Goal: Task Accomplishment & Management: Manage account settings

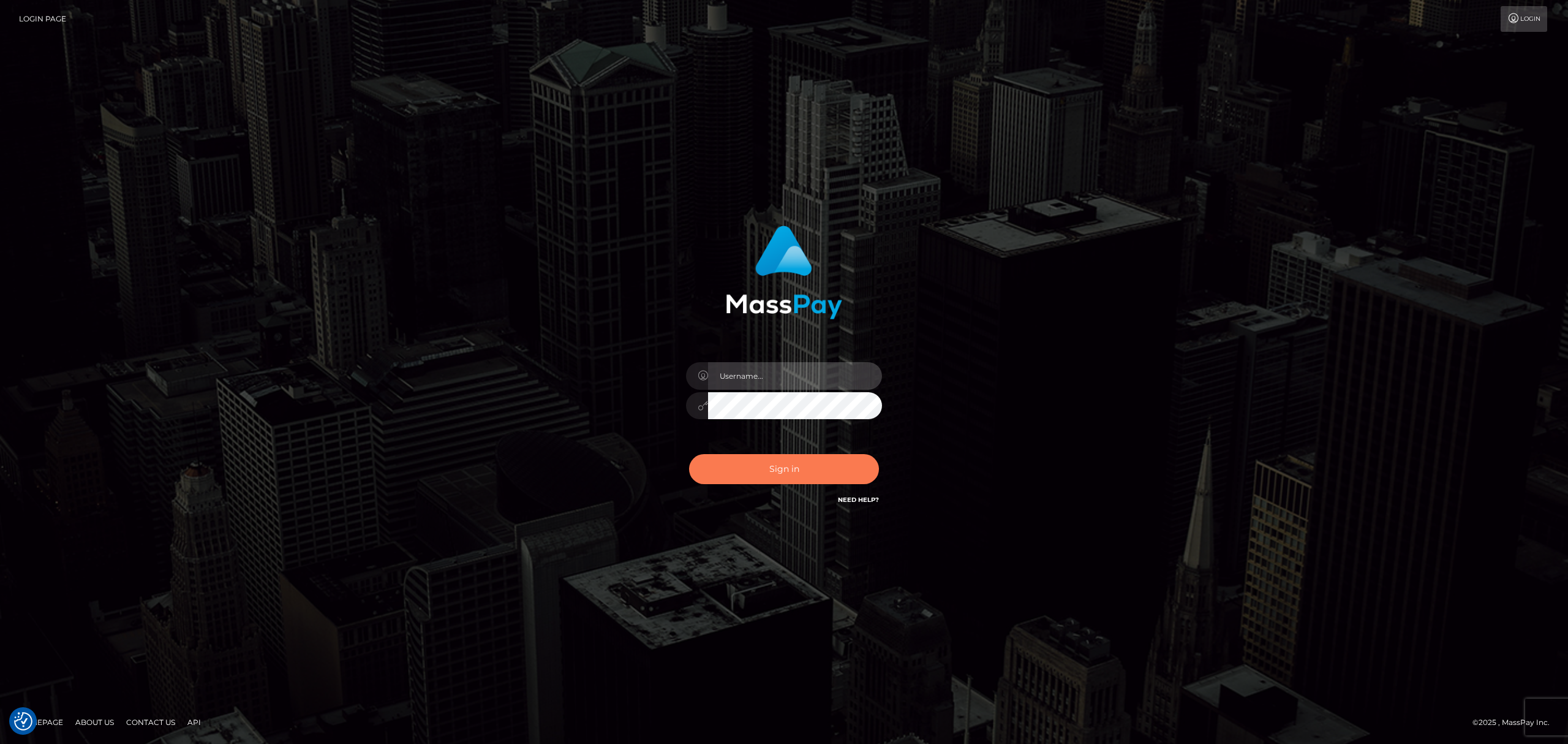
type input "[PERSON_NAME].megabonanza"
click at [758, 466] on button "Sign in" at bounding box center [784, 469] width 190 height 30
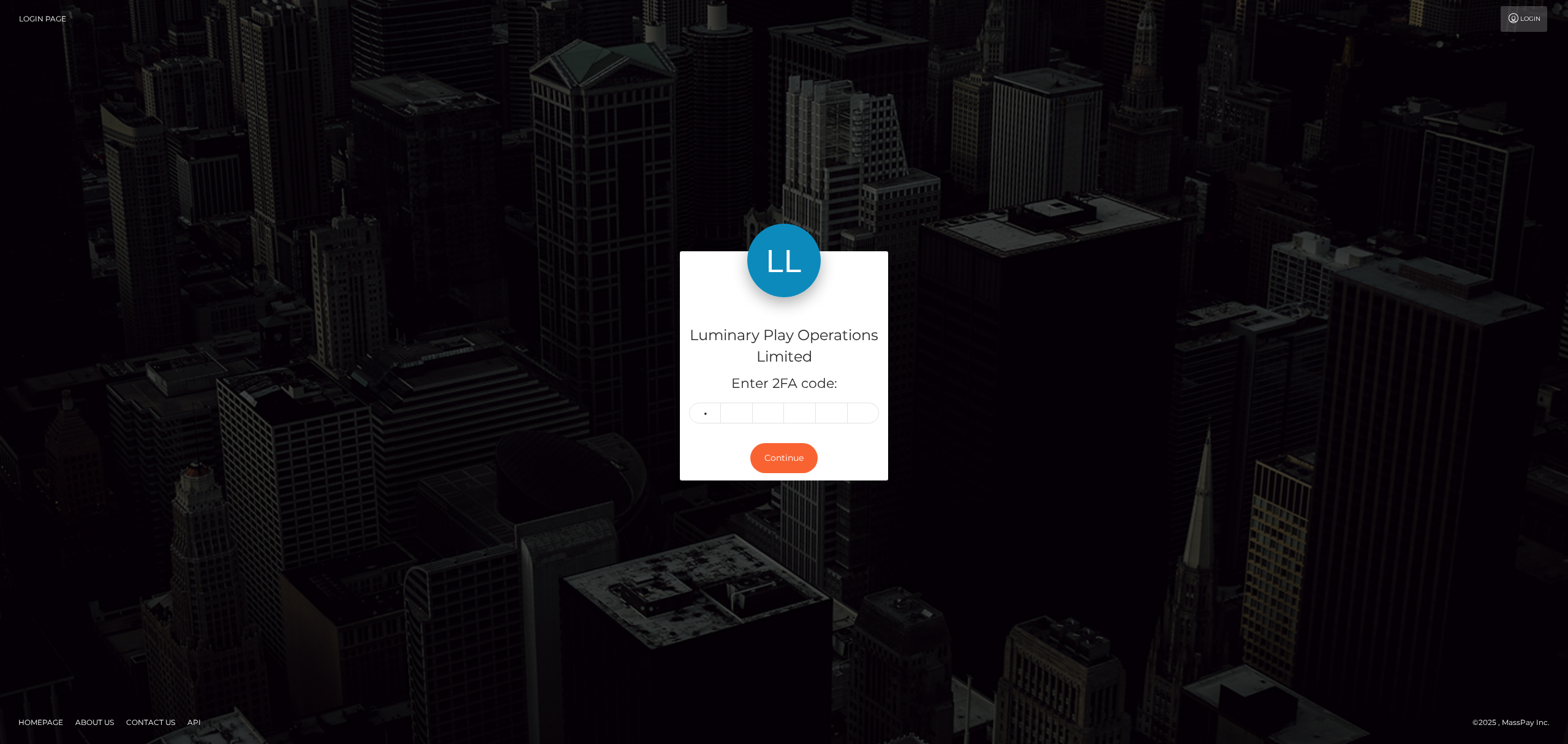
type input "7"
type input "8"
type input "1"
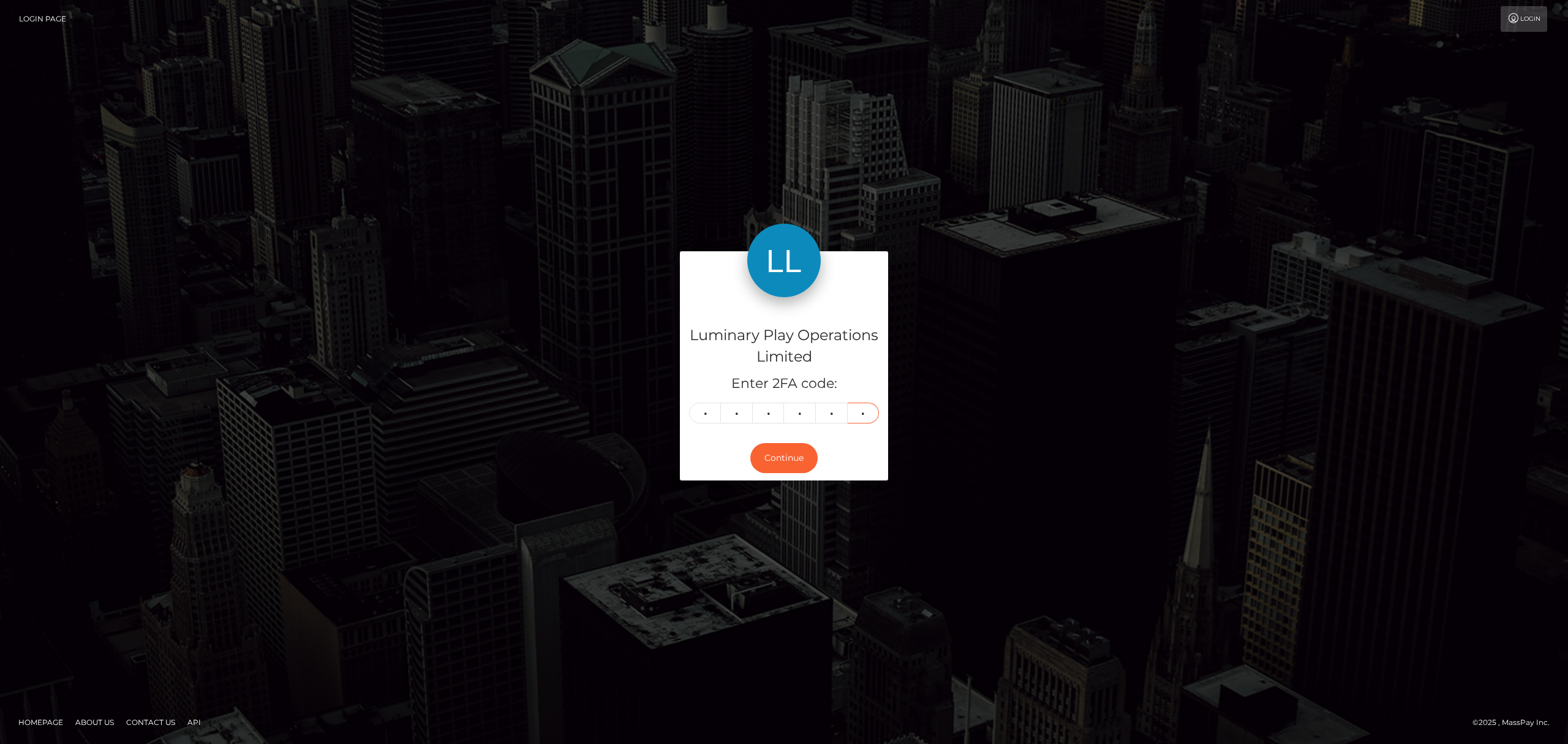
type input "1"
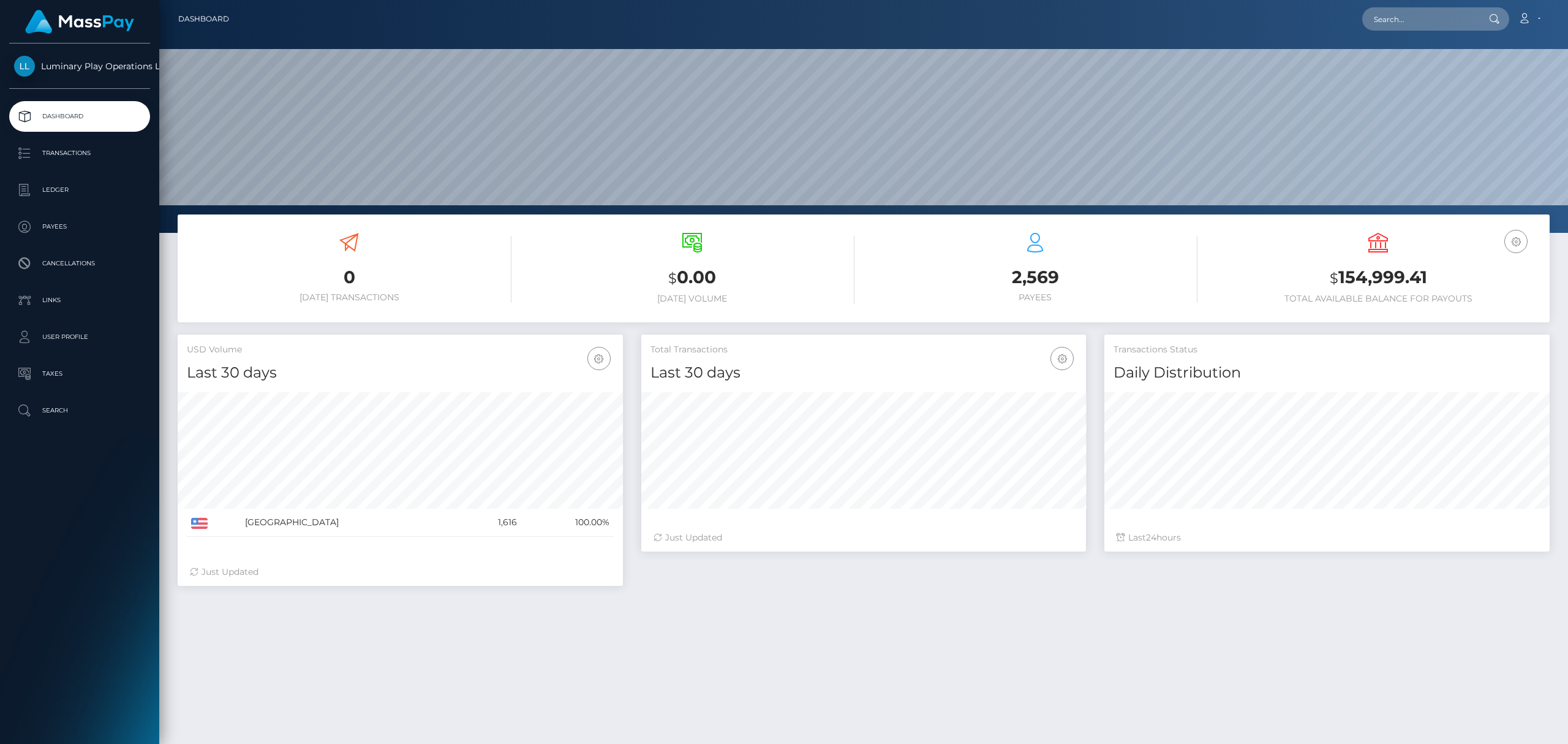
scroll to position [215, 445]
click at [1365, 276] on h3 "$ 154,999.41" at bounding box center [1378, 278] width 325 height 25
copy h3 "154,999.41"
